Goal: Task Accomplishment & Management: Complete application form

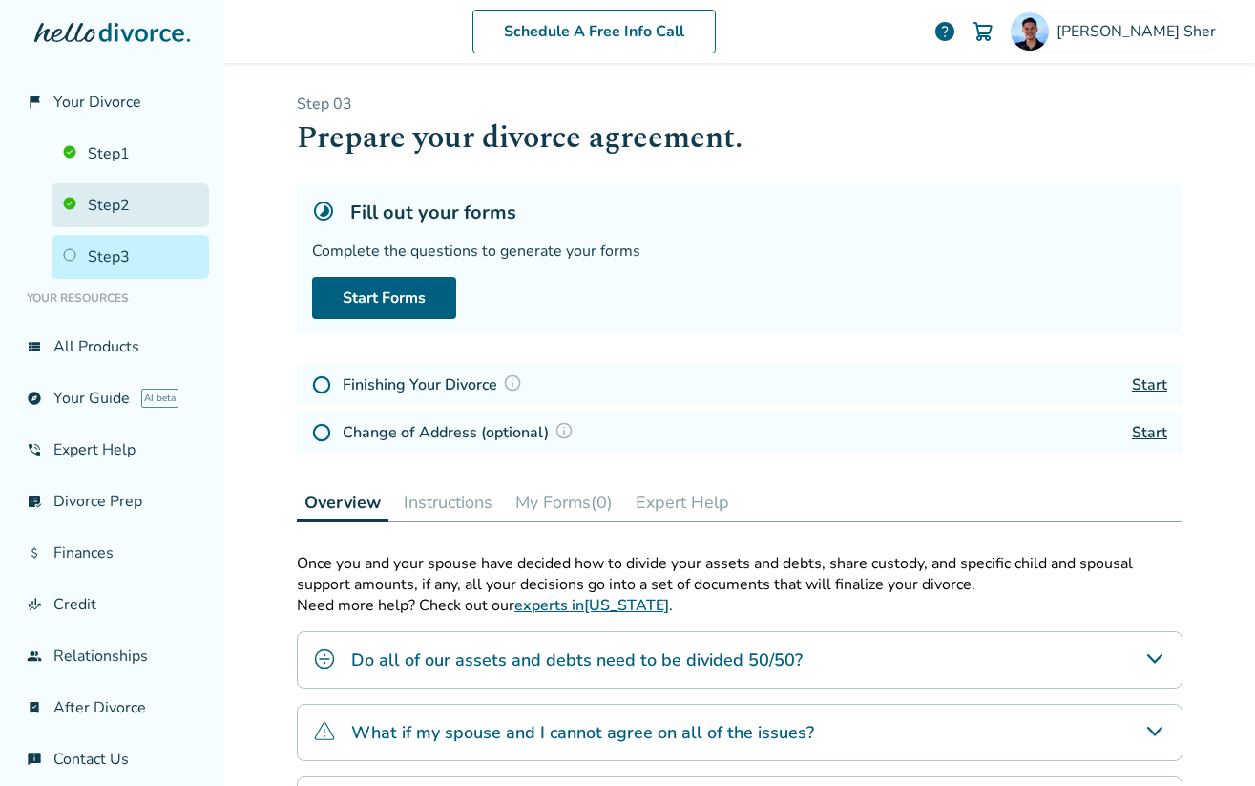
click at [149, 197] on link "Step 2" at bounding box center [130, 205] width 157 height 44
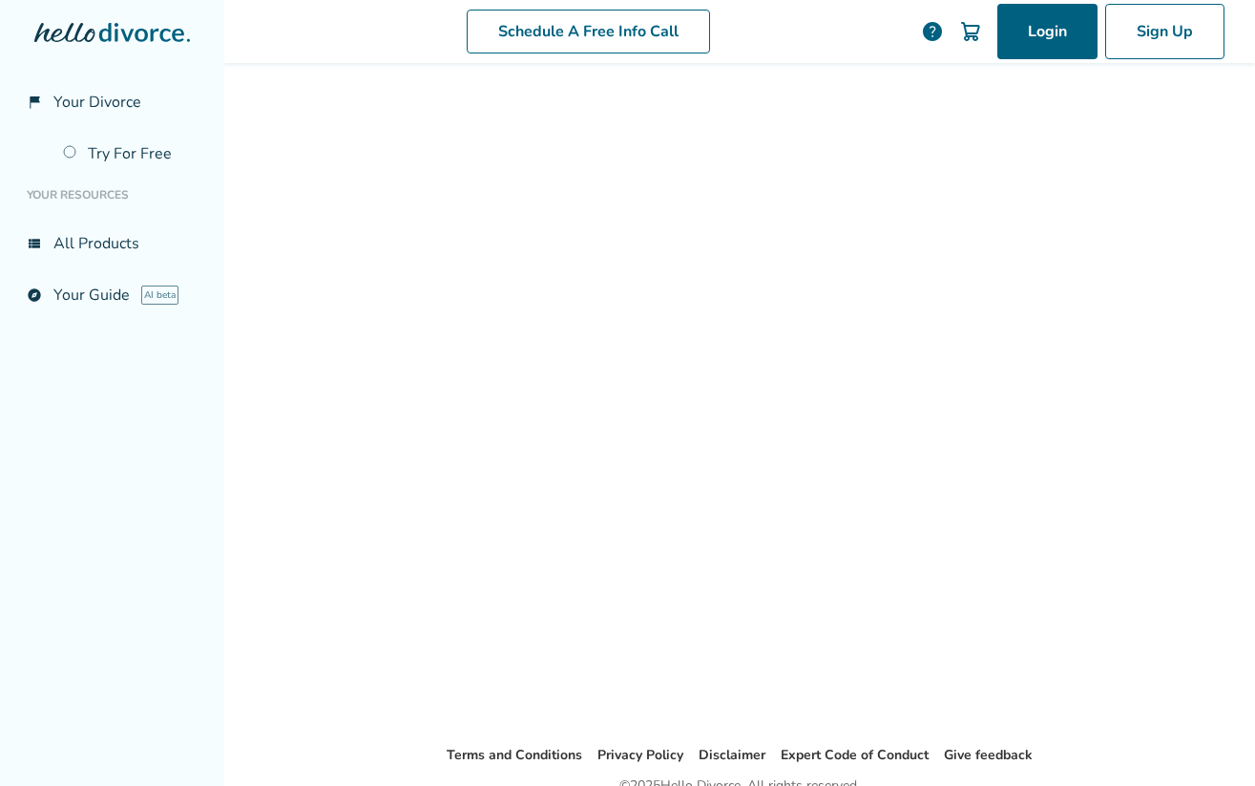
scroll to position [40, 0]
click at [1022, 38] on link "Login" at bounding box center [1047, 31] width 100 height 55
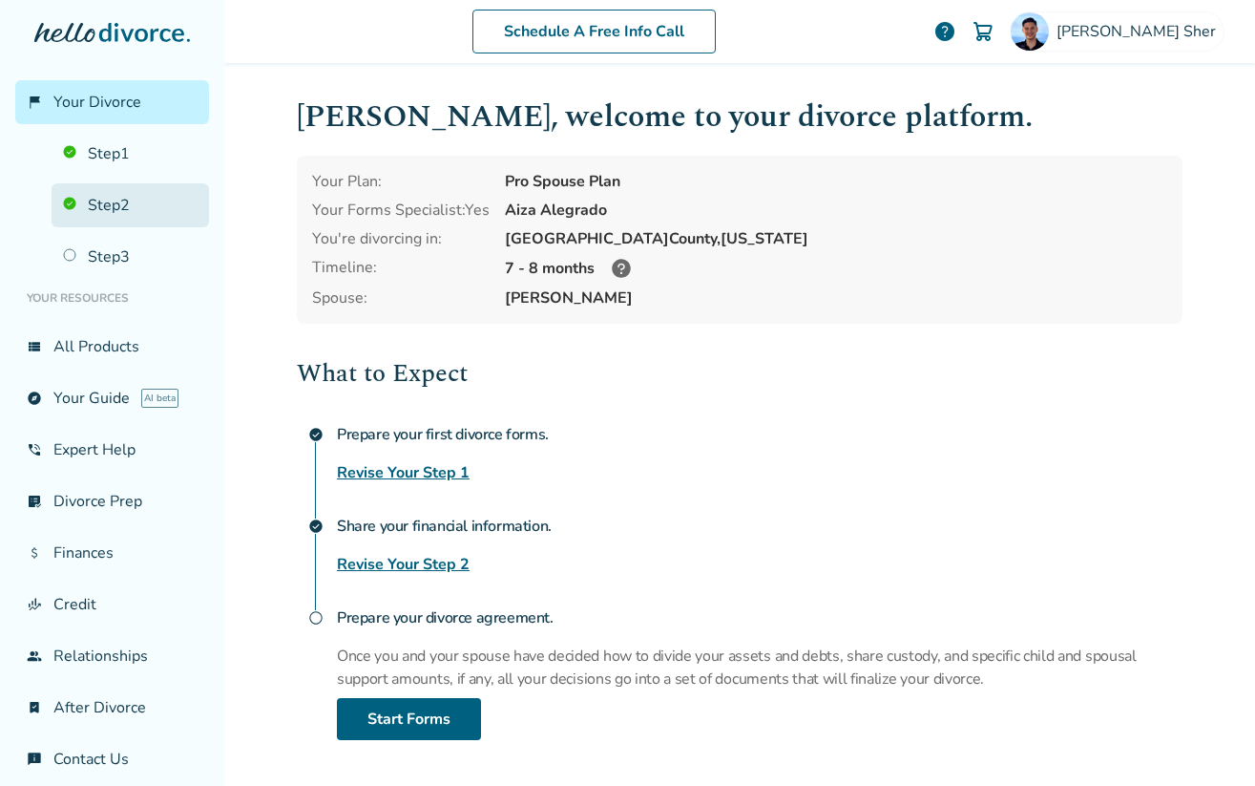
click at [181, 216] on link "Step 2" at bounding box center [130, 205] width 157 height 44
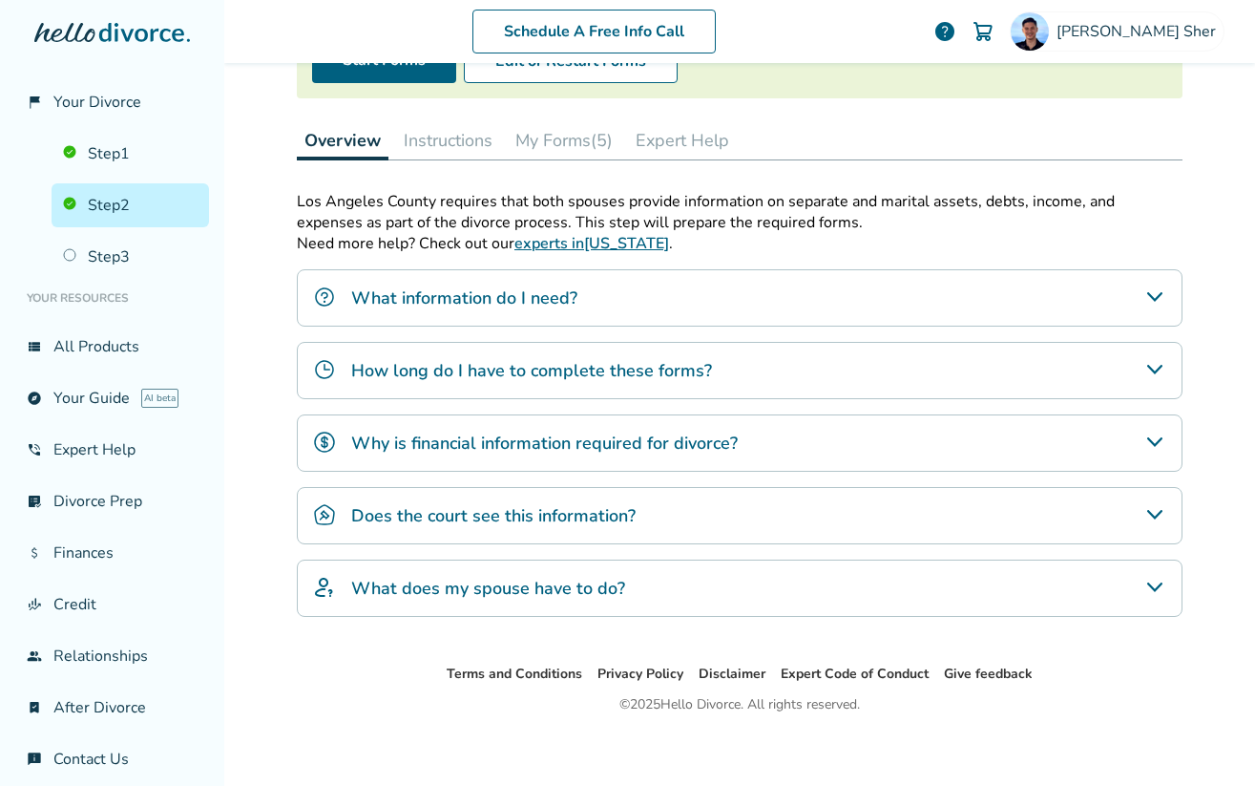
scroll to position [246, 0]
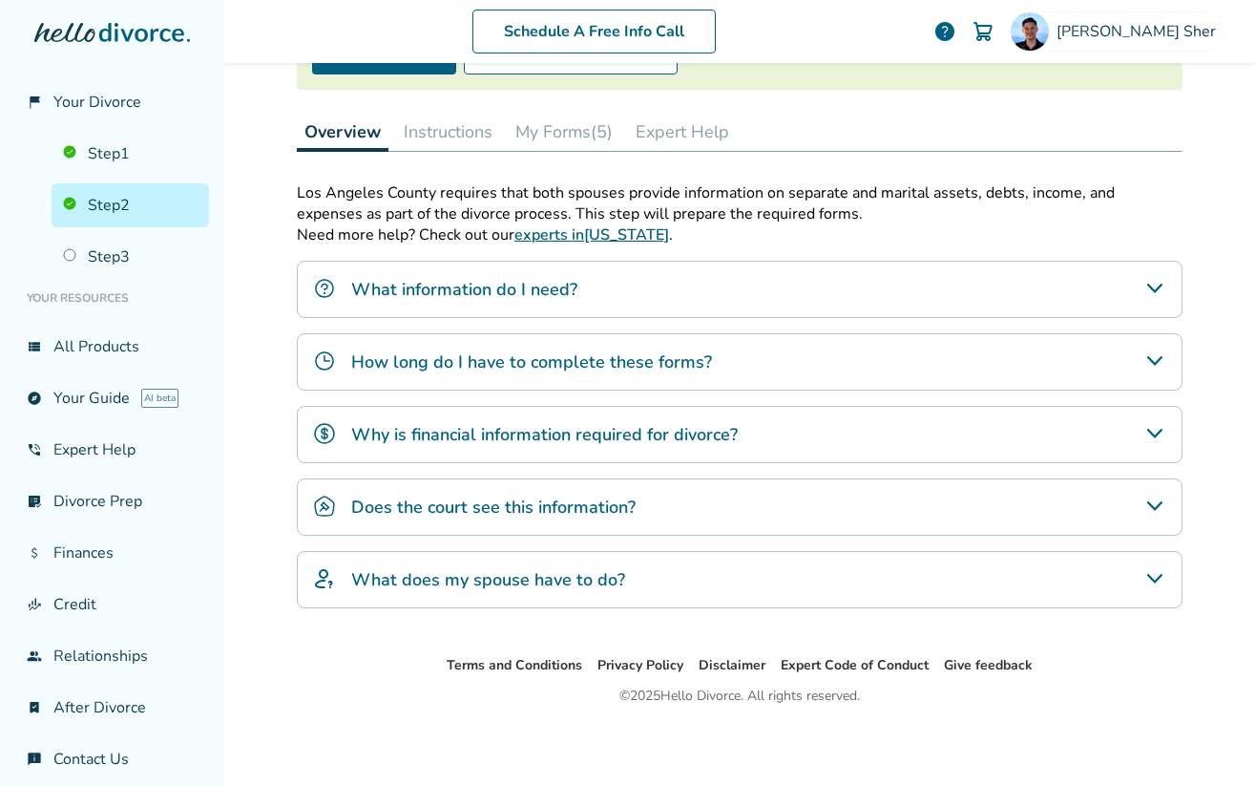
click at [594, 150] on div "Overview Instructions My Forms (5) Expert Help" at bounding box center [740, 132] width 886 height 39
click at [582, 138] on button "My Forms (5)" at bounding box center [564, 132] width 113 height 38
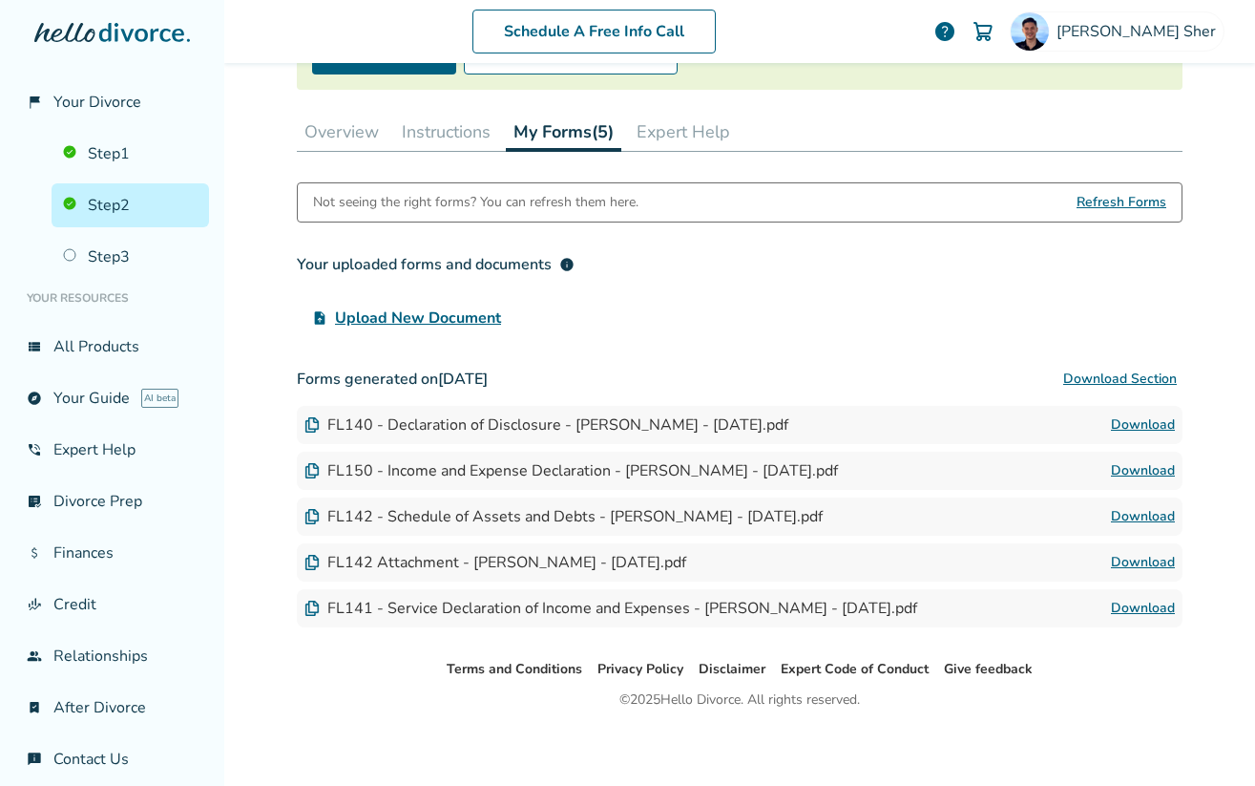
click at [165, 208] on link "Step 2" at bounding box center [130, 205] width 157 height 44
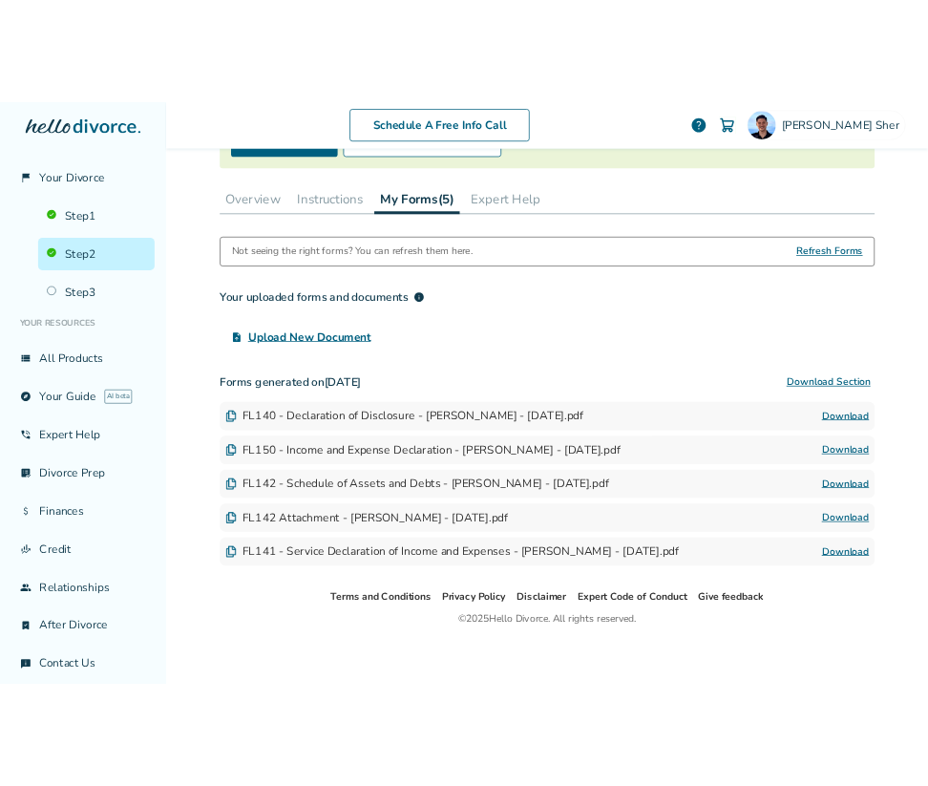
scroll to position [94, 0]
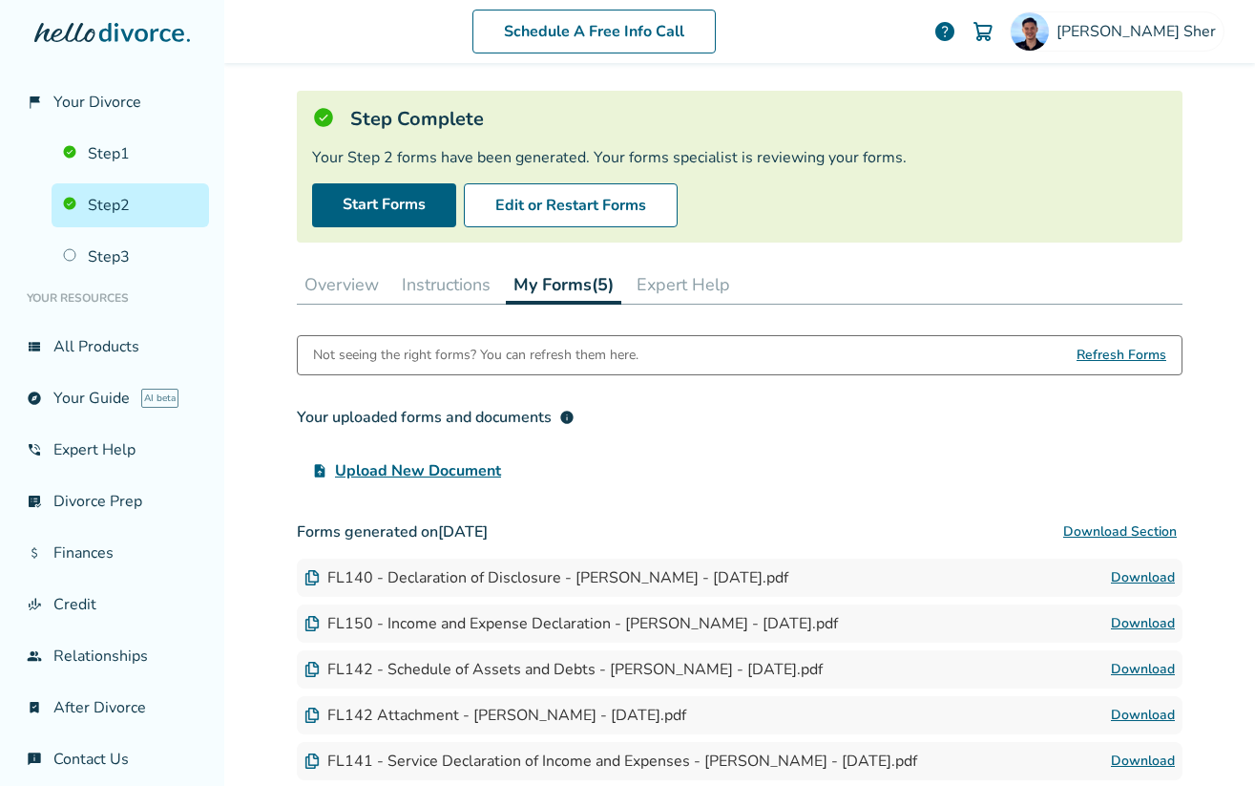
click at [444, 283] on button "Instructions" at bounding box center [446, 284] width 104 height 38
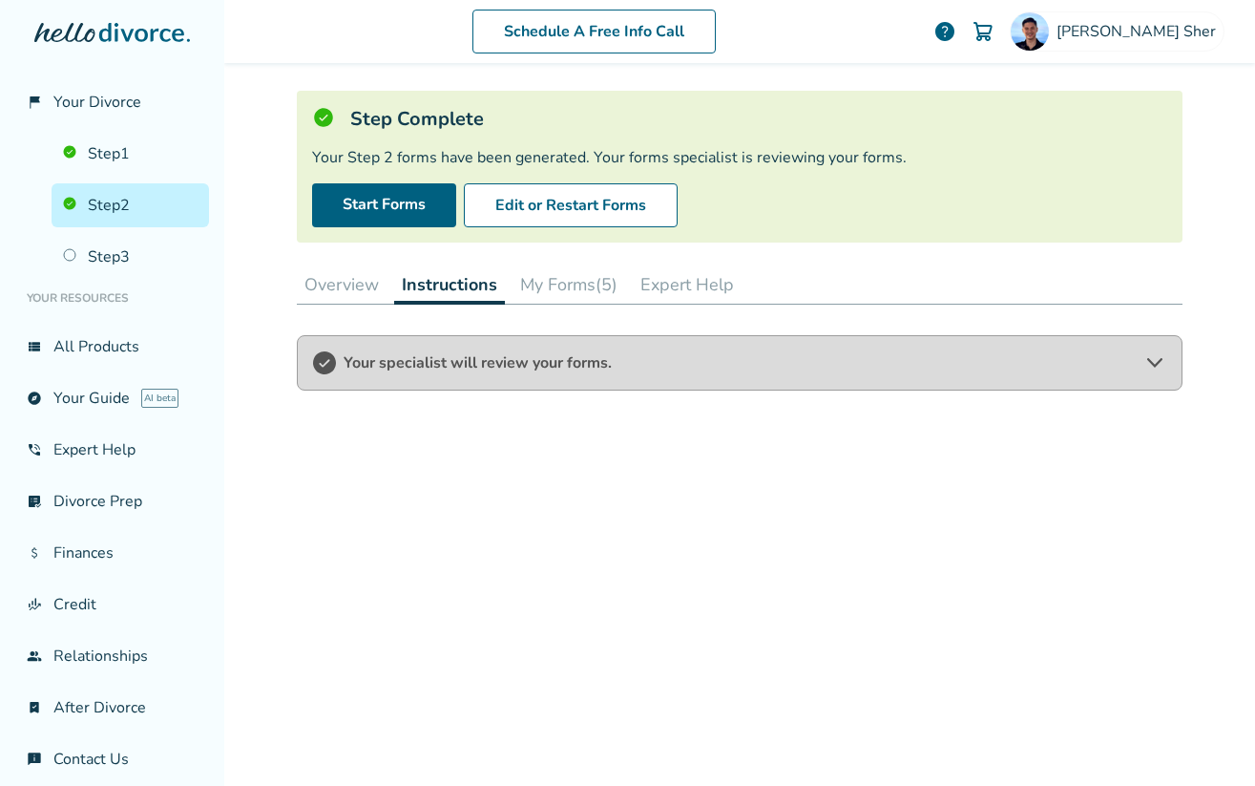
click at [587, 266] on button "My Forms (5)" at bounding box center [569, 284] width 113 height 38
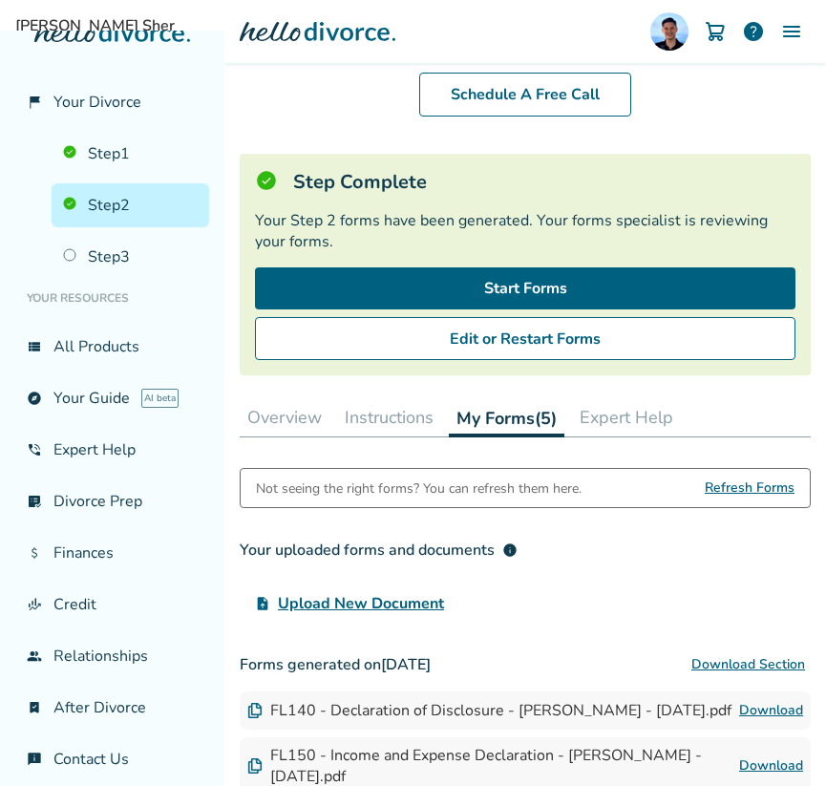
click at [0, 344] on div "flag_2 Your Divorce Step 1 Step 2 Step 3 Your Resources view_list All Products …" at bounding box center [112, 393] width 224 height 786
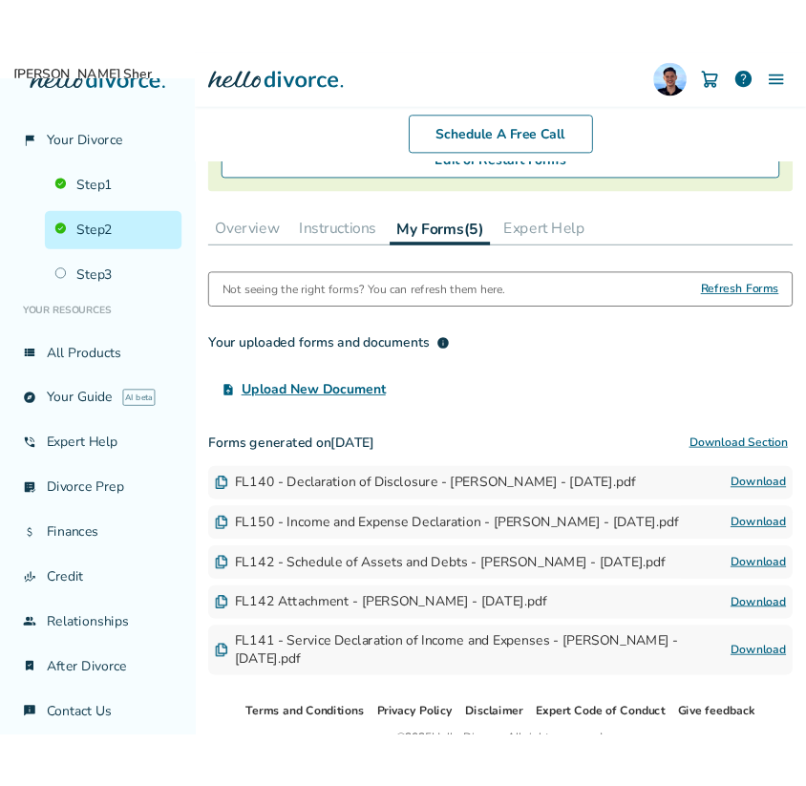
scroll to position [302, 0]
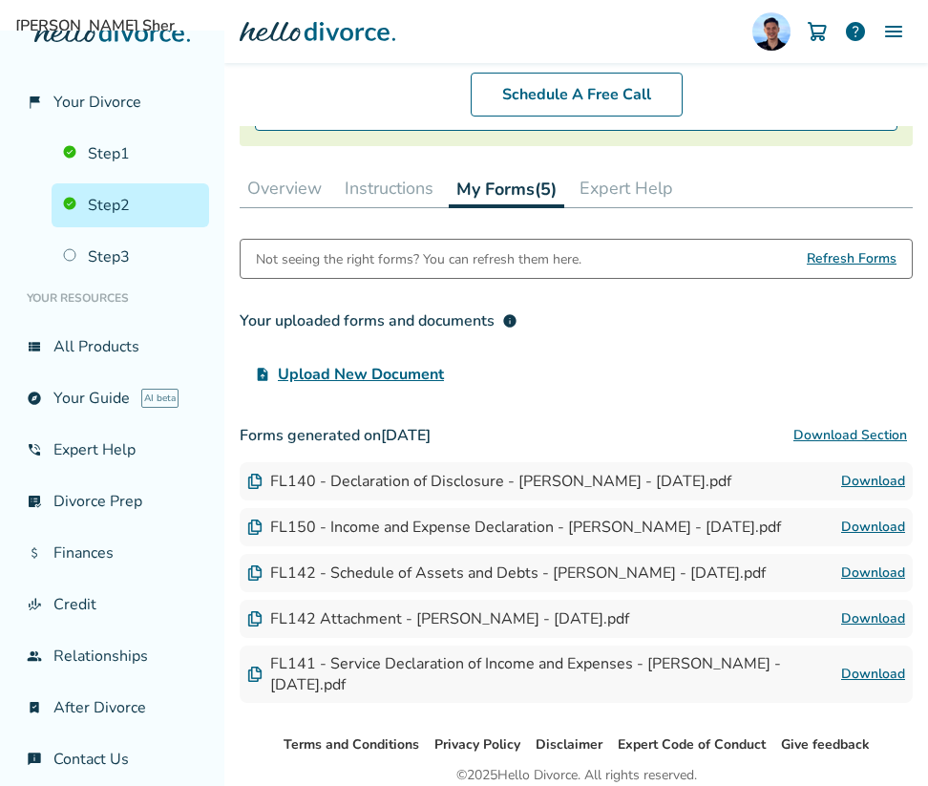
click at [873, 571] on link "Download" at bounding box center [873, 572] width 64 height 23
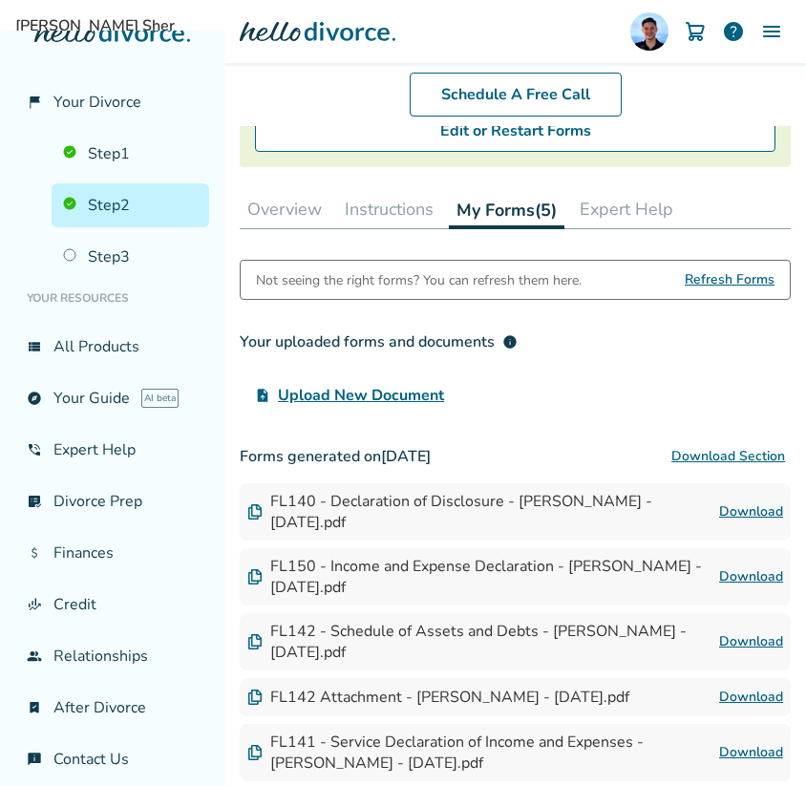
click at [390, 389] on span "Upload New Document" at bounding box center [361, 395] width 166 height 23
click at [0, 0] on input "upload_file Upload New Document" at bounding box center [0, 0] width 0 height 0
click at [319, 389] on span "Upload New Document" at bounding box center [361, 395] width 166 height 23
click at [0, 0] on input "upload_file Upload New Document" at bounding box center [0, 0] width 0 height 0
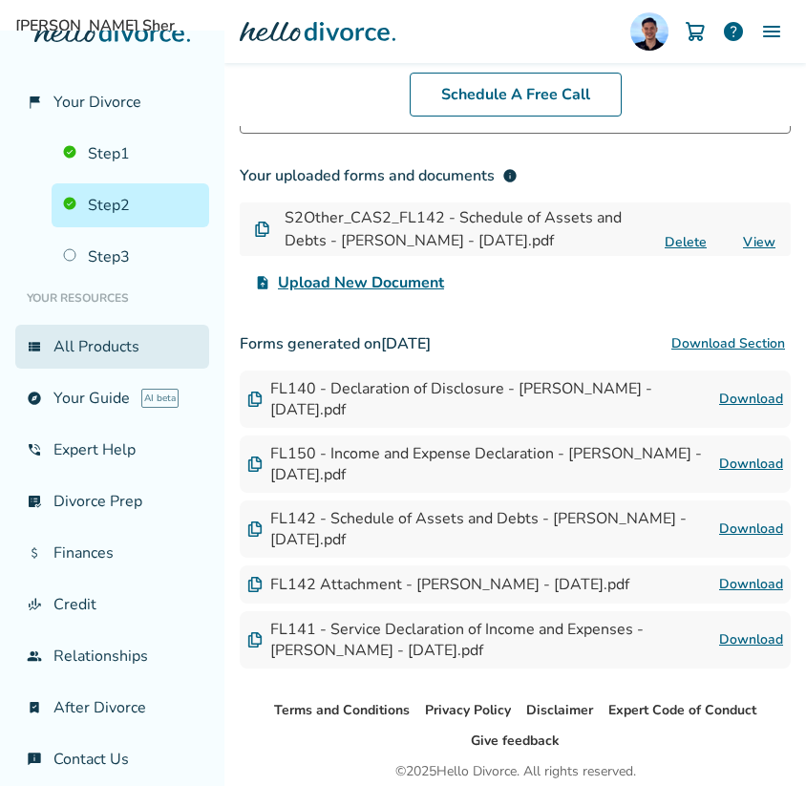
scroll to position [472, 0]
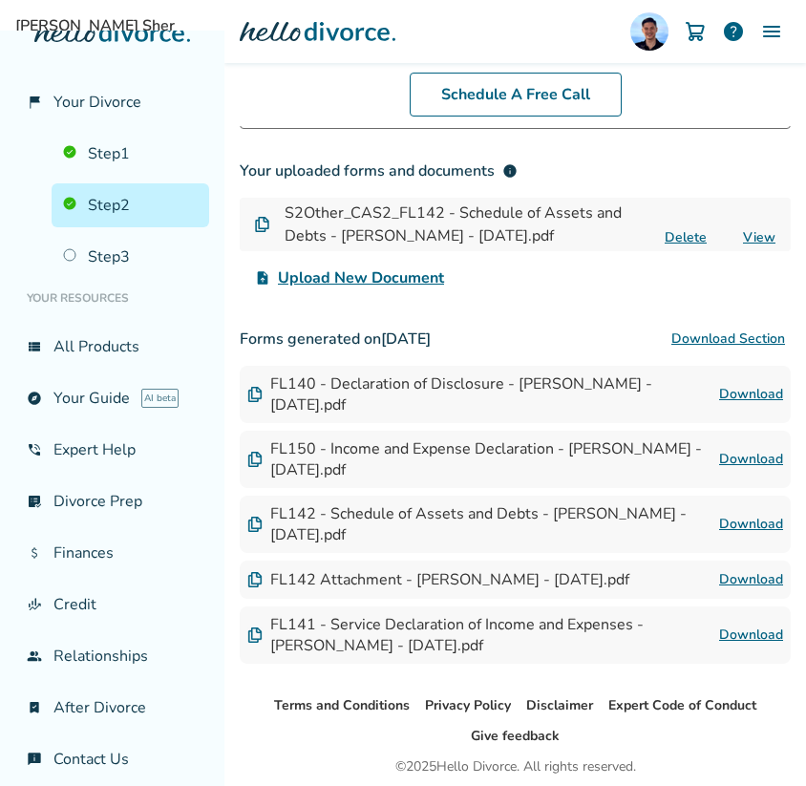
click at [734, 448] on link "Download" at bounding box center [751, 459] width 64 height 23
